Goal: Task Accomplishment & Management: Manage account settings

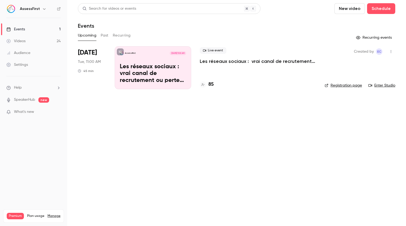
click at [221, 63] on p "Les réseaux sociaux : vrai canal de recrutement ou perte de temps ?" at bounding box center [258, 61] width 116 height 6
click at [376, 85] on link "Enter Studio" at bounding box center [381, 85] width 27 height 5
click at [238, 57] on div "Live event Les réseaux sociaux : vrai canal de recrutement ou perte de temps ?" at bounding box center [258, 55] width 116 height 17
click at [161, 61] on div "AssessFirst [DATE] 11:00 AM Les réseaux sociaux : vrai canal de recrutement ou …" at bounding box center [153, 67] width 77 height 43
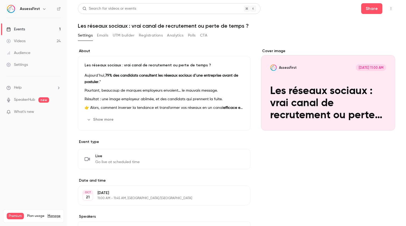
click at [388, 124] on button "AssessFirst [DATE] 11:00 AM Les réseaux sociaux : vrai canal de recrutement ou …" at bounding box center [385, 120] width 11 height 11
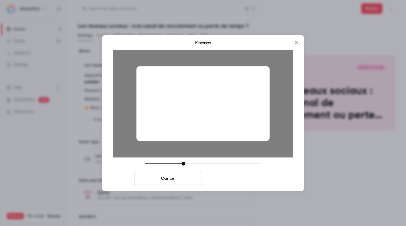
click at [249, 179] on button "Save cover" at bounding box center [238, 178] width 68 height 13
